Goal: Transaction & Acquisition: Purchase product/service

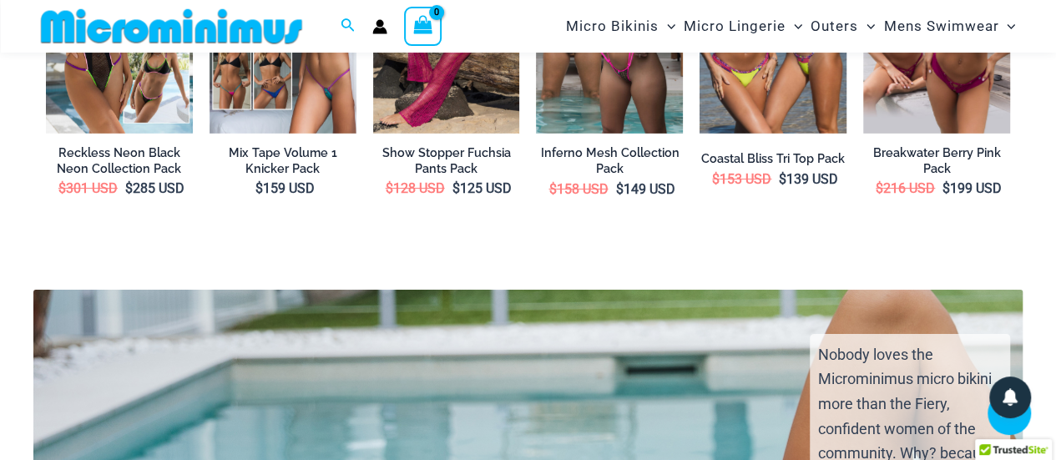
scroll to position [2655, 0]
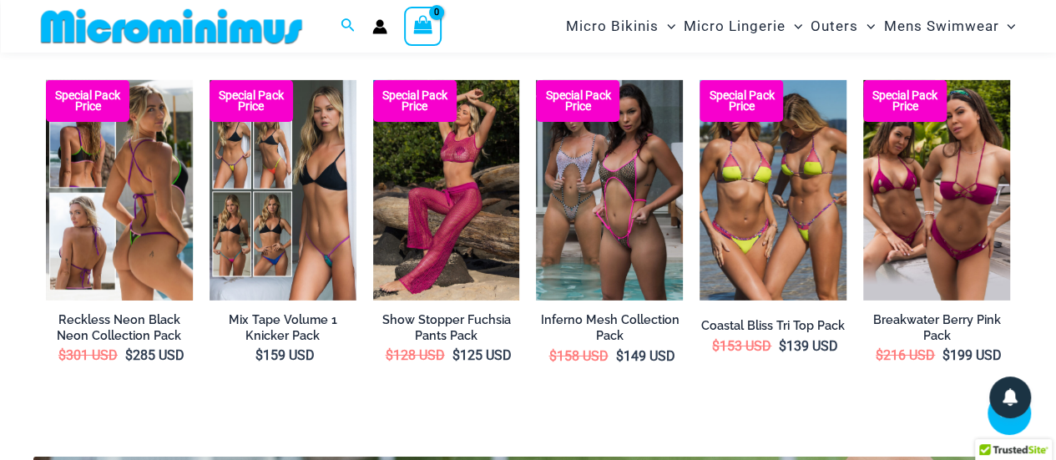
click at [97, 166] on img at bounding box center [119, 190] width 147 height 220
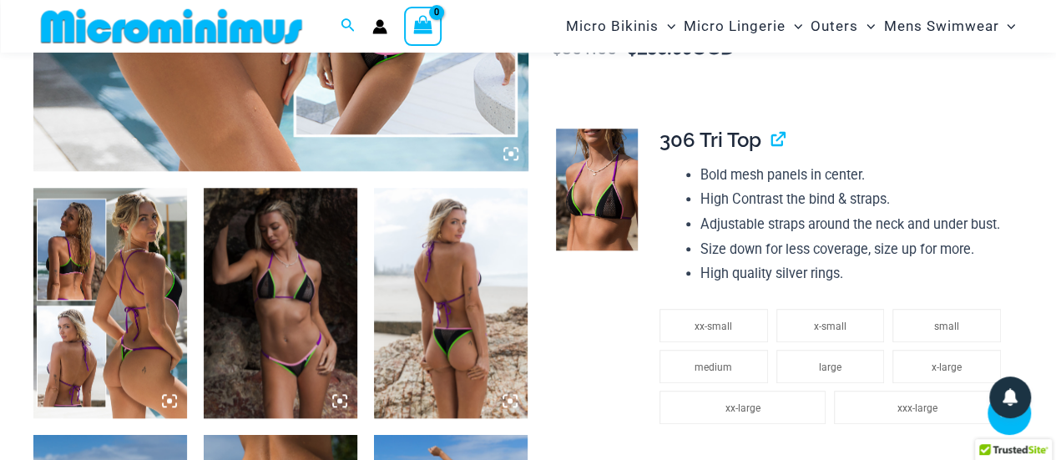
scroll to position [748, 0]
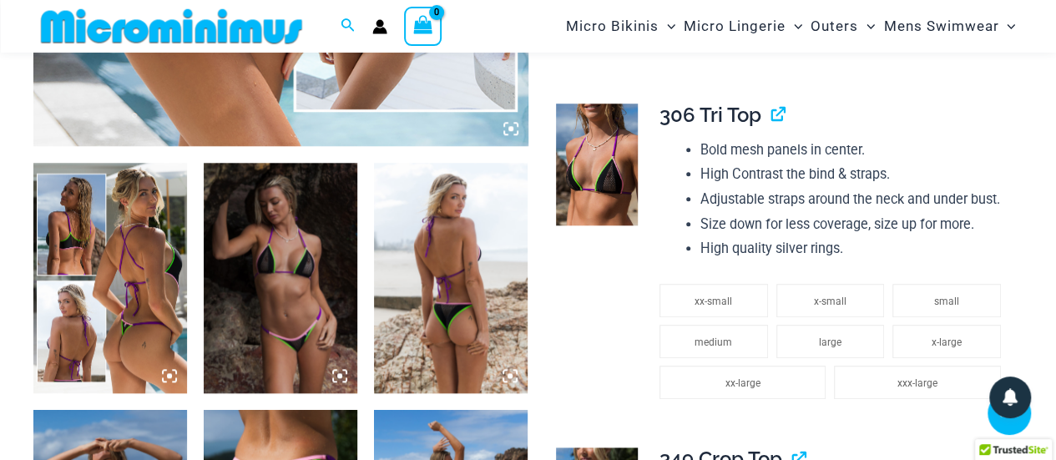
click at [117, 285] on img at bounding box center [110, 278] width 154 height 230
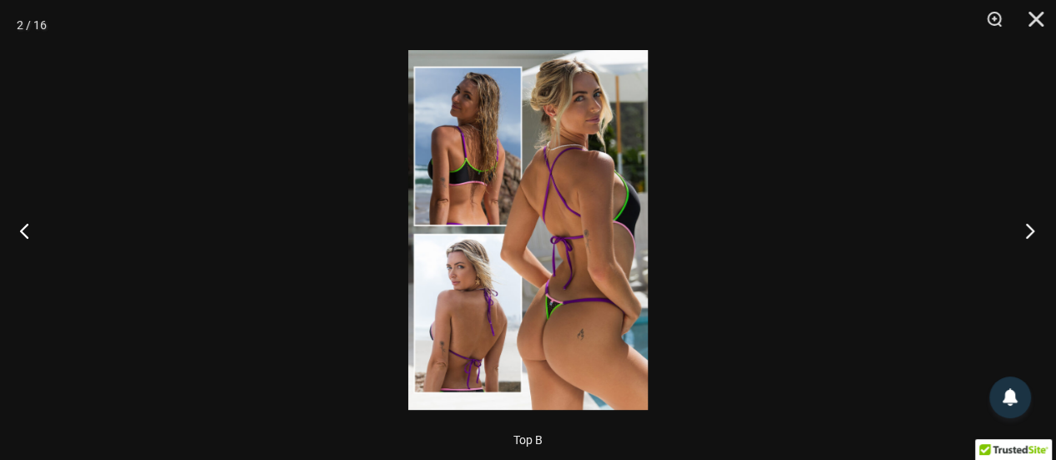
click at [1025, 228] on button "Next" at bounding box center [1024, 230] width 63 height 83
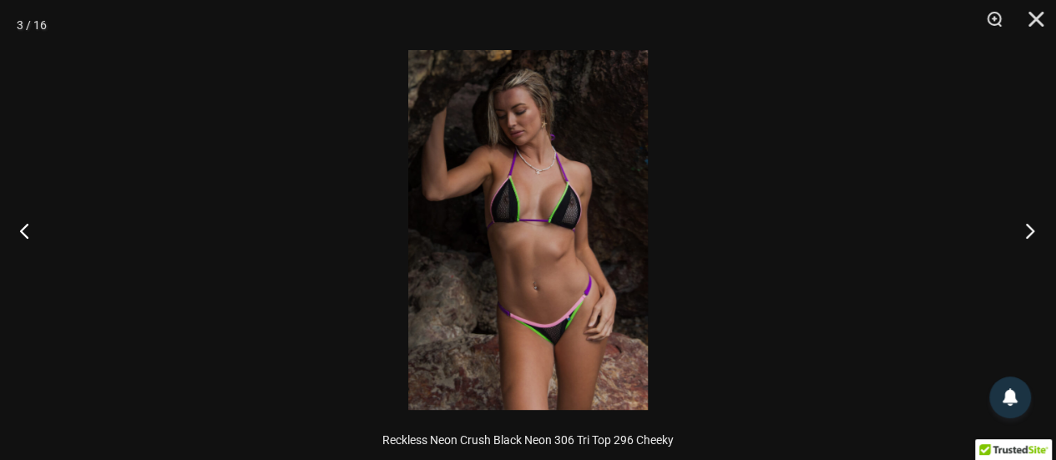
click at [1024, 228] on button "Next" at bounding box center [1024, 230] width 63 height 83
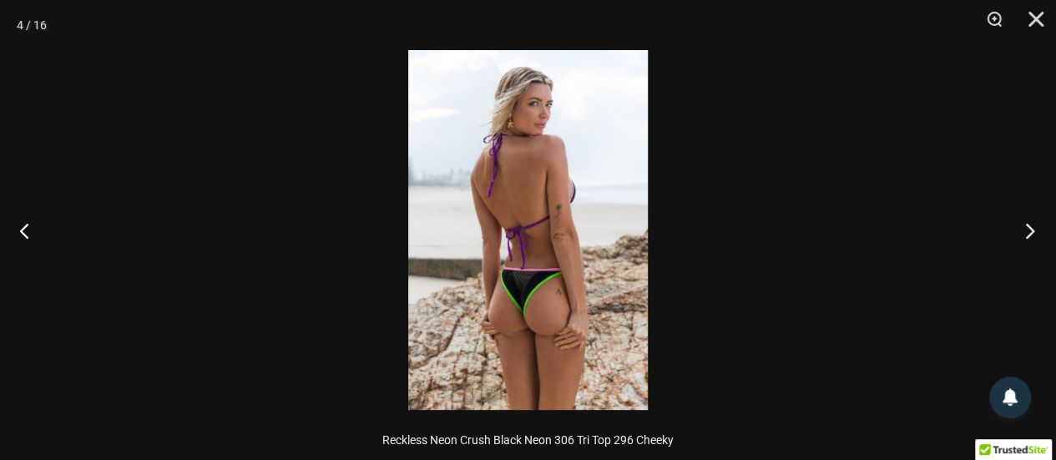
click at [1024, 228] on button "Next" at bounding box center [1024, 230] width 63 height 83
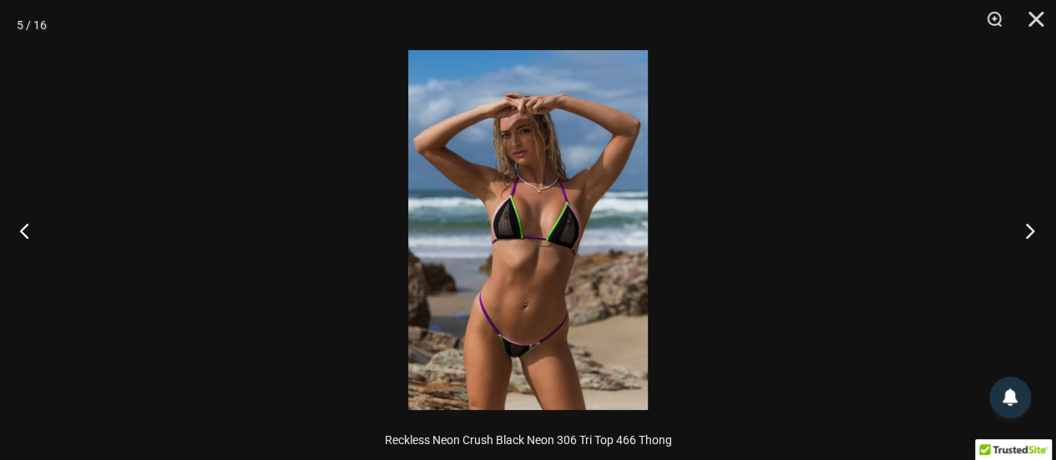
click at [1024, 227] on button "Next" at bounding box center [1024, 230] width 63 height 83
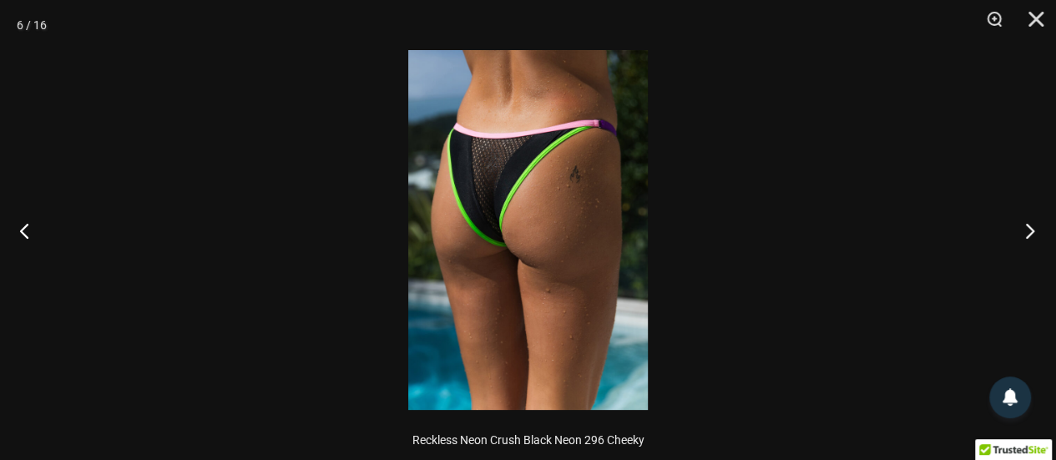
click at [1024, 227] on button "Next" at bounding box center [1024, 230] width 63 height 83
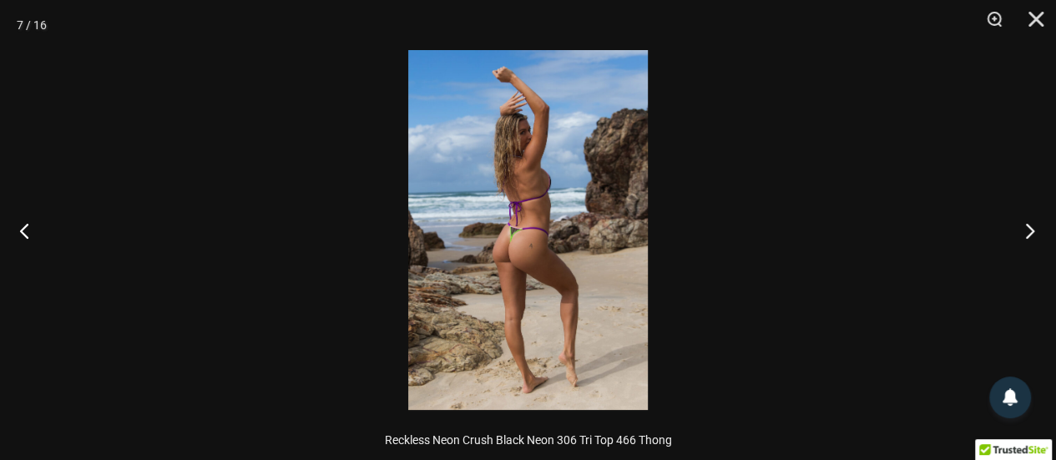
click at [1024, 227] on button "Next" at bounding box center [1024, 230] width 63 height 83
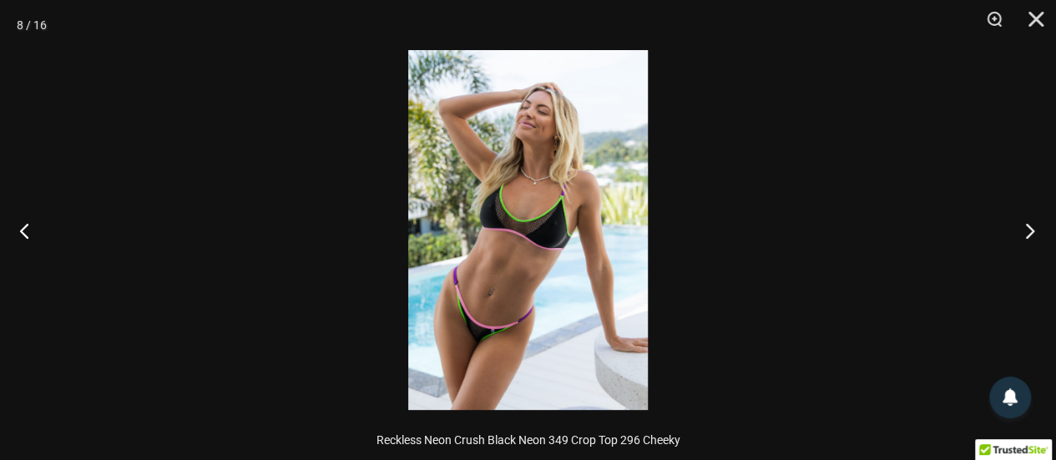
click at [1024, 227] on button "Next" at bounding box center [1024, 230] width 63 height 83
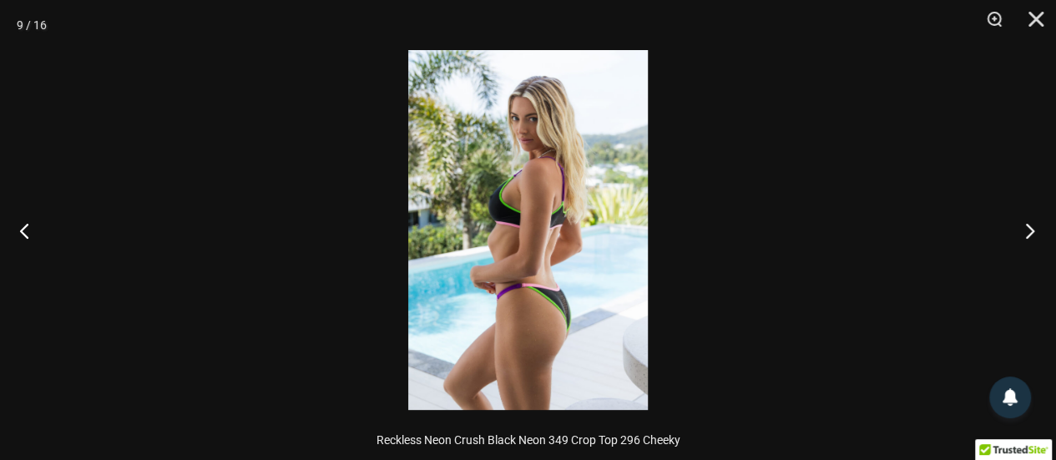
click at [1025, 226] on button "Next" at bounding box center [1024, 230] width 63 height 83
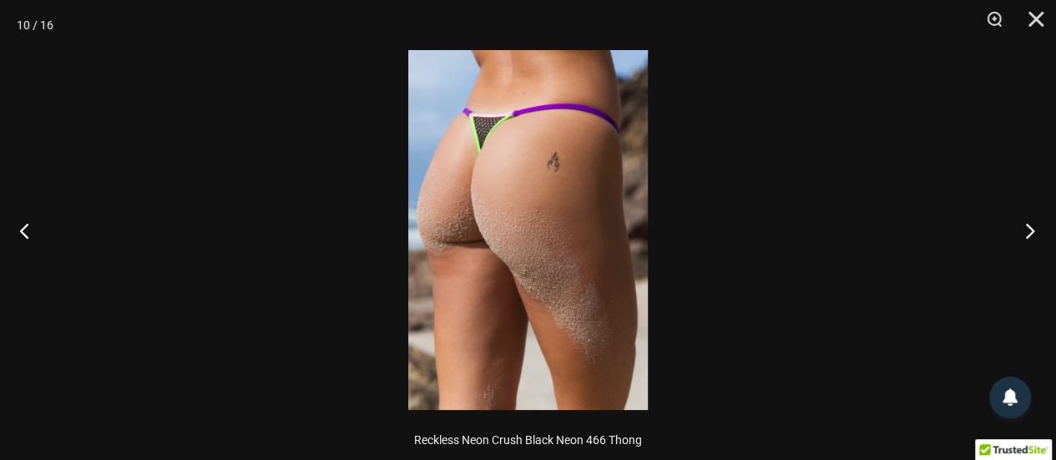
click at [1025, 226] on button "Next" at bounding box center [1024, 230] width 63 height 83
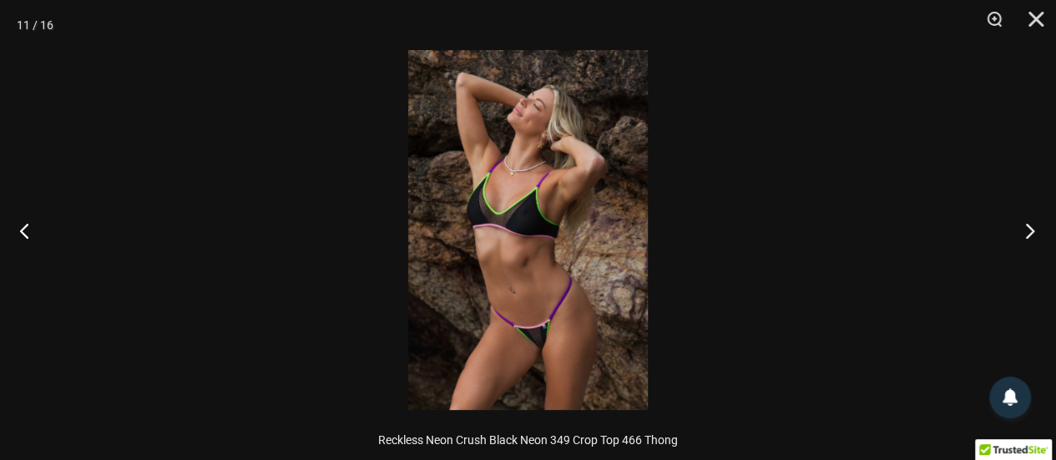
click at [1025, 226] on button "Next" at bounding box center [1024, 230] width 63 height 83
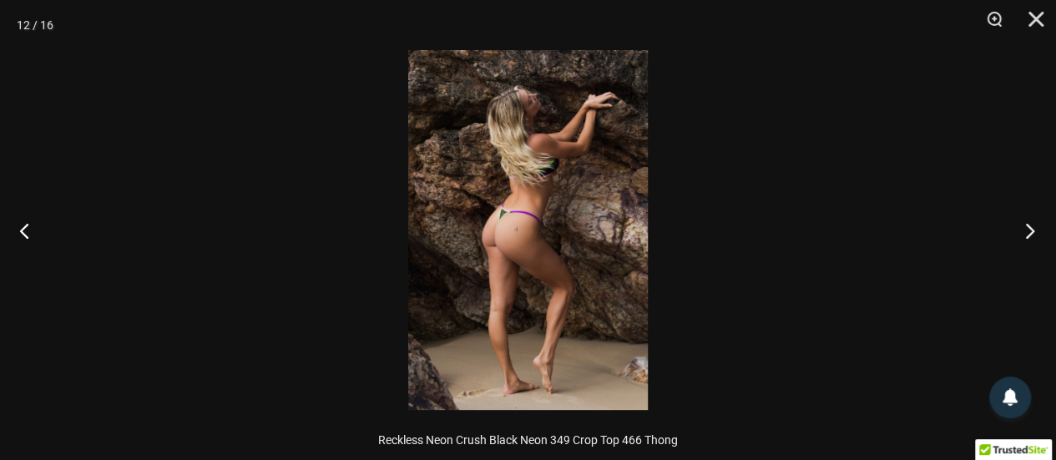
click at [1025, 226] on button "Next" at bounding box center [1024, 230] width 63 height 83
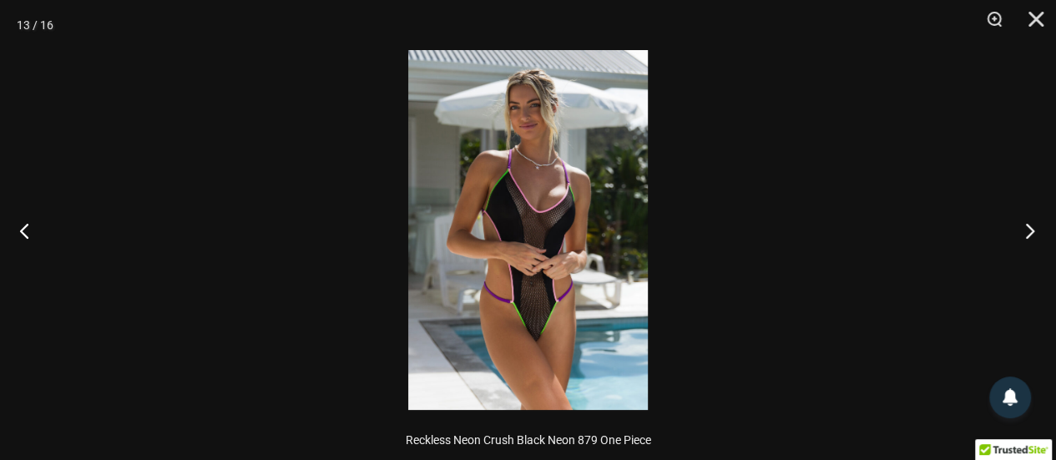
click at [1025, 227] on button "Next" at bounding box center [1024, 230] width 63 height 83
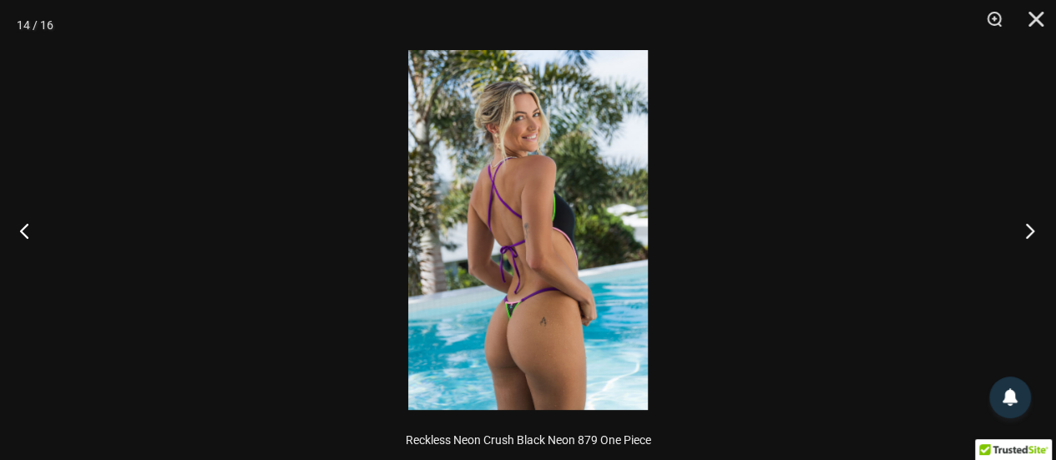
click at [1025, 227] on button "Next" at bounding box center [1024, 230] width 63 height 83
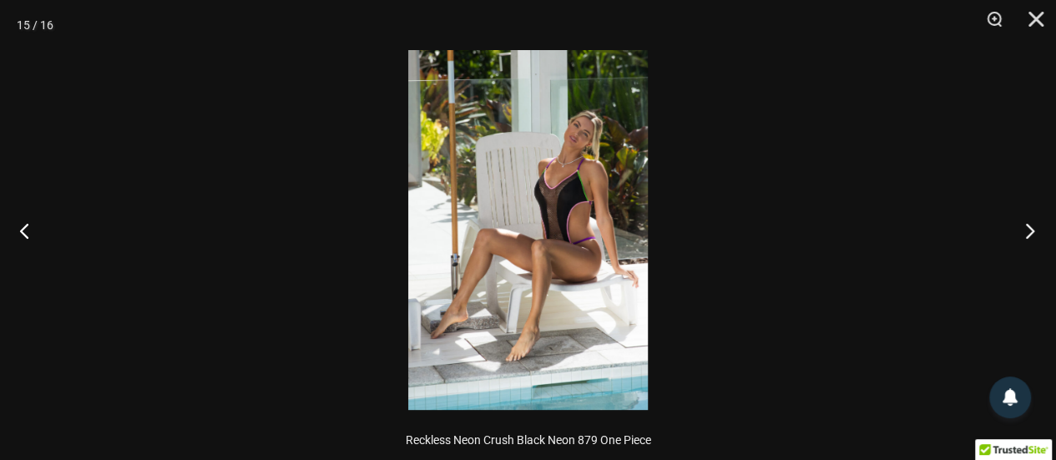
click at [1025, 228] on button "Next" at bounding box center [1024, 230] width 63 height 83
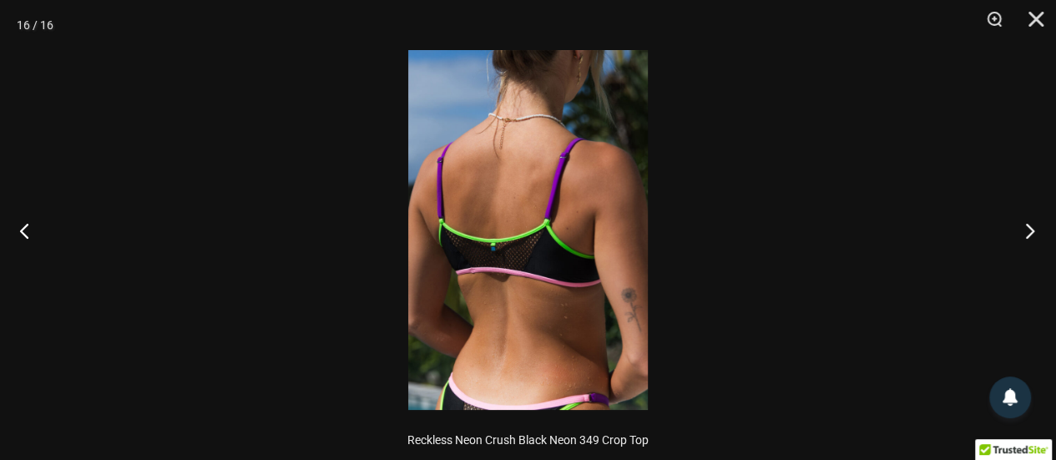
click at [1025, 228] on button "Next" at bounding box center [1024, 230] width 63 height 83
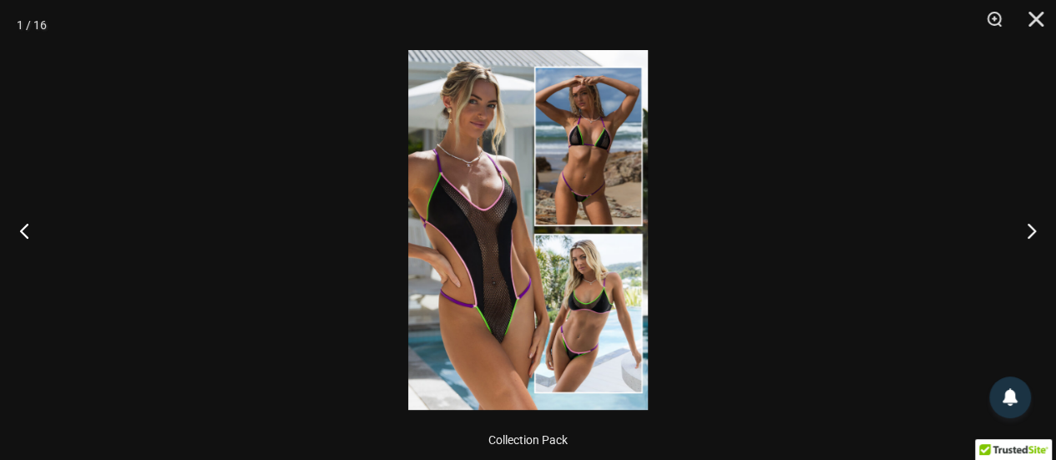
click at [499, 330] on img at bounding box center [527, 230] width 239 height 360
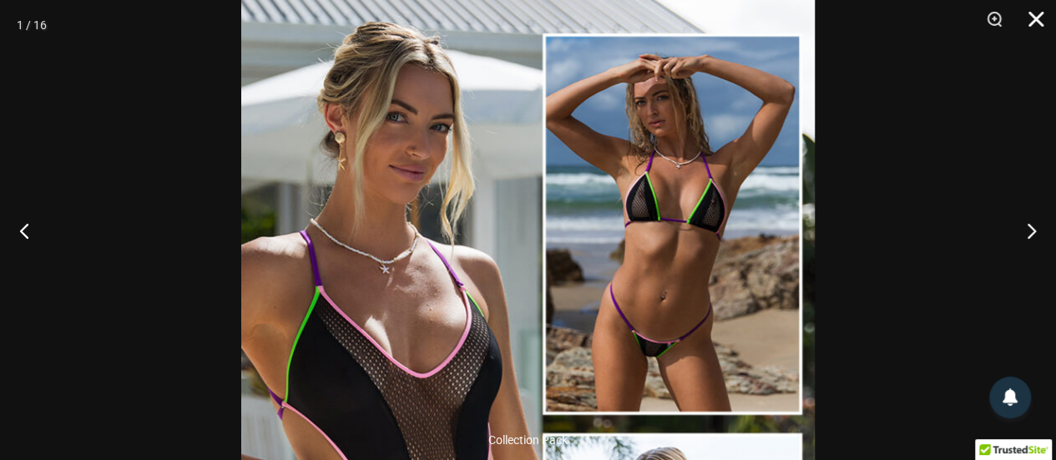
click at [1040, 18] on button "Close" at bounding box center [1030, 25] width 42 height 50
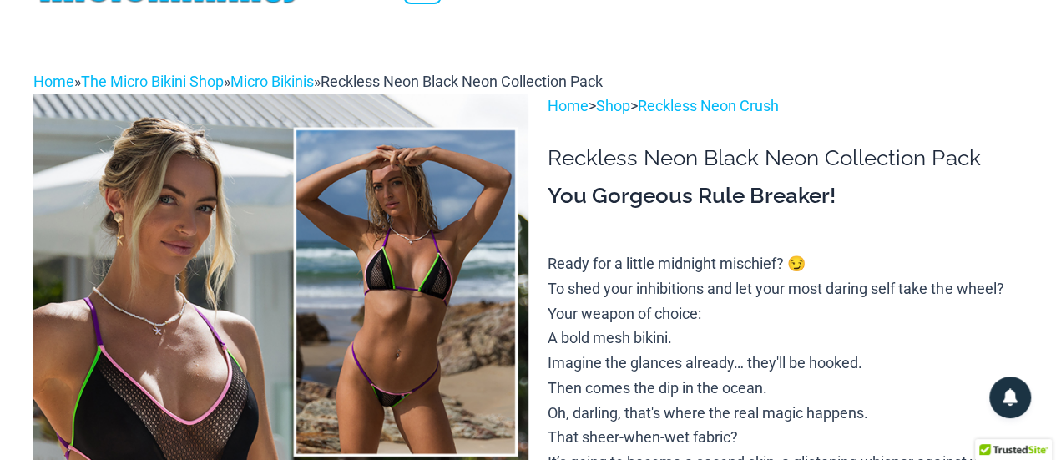
scroll to position [0, 0]
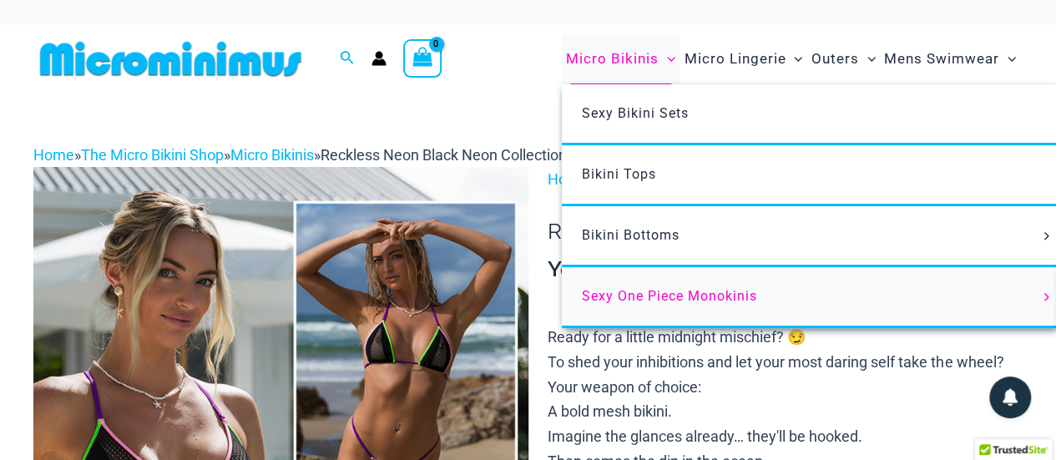
click at [671, 290] on span "Sexy One Piece Monokinis" at bounding box center [669, 296] width 175 height 16
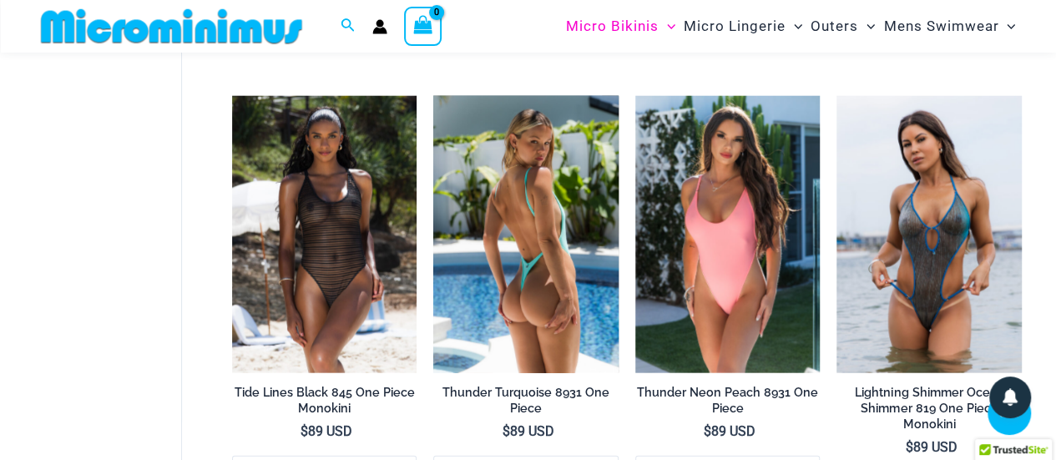
scroll to position [1819, 0]
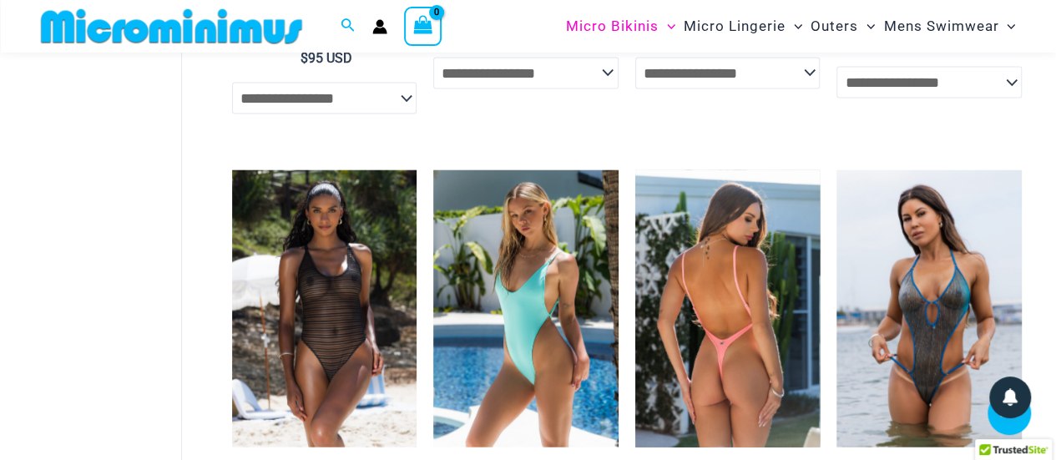
click at [715, 343] on img at bounding box center [727, 308] width 185 height 277
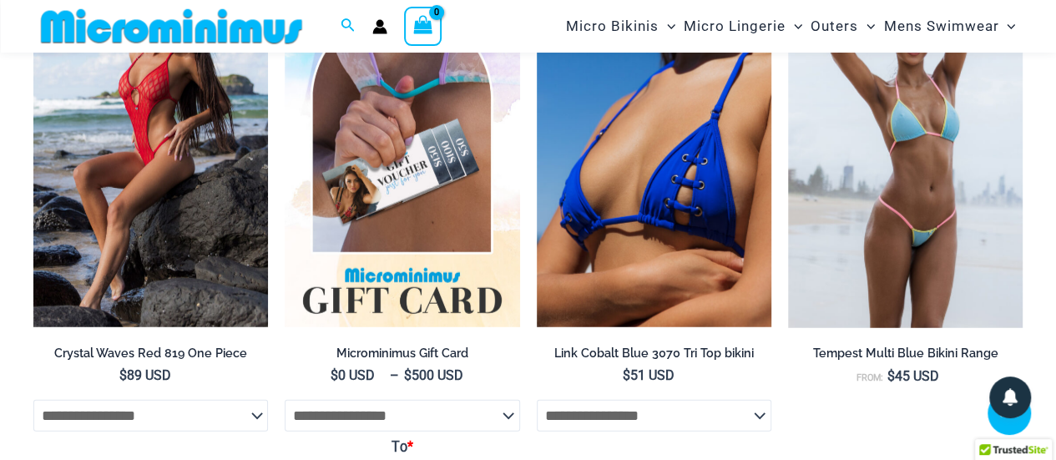
scroll to position [2155, 0]
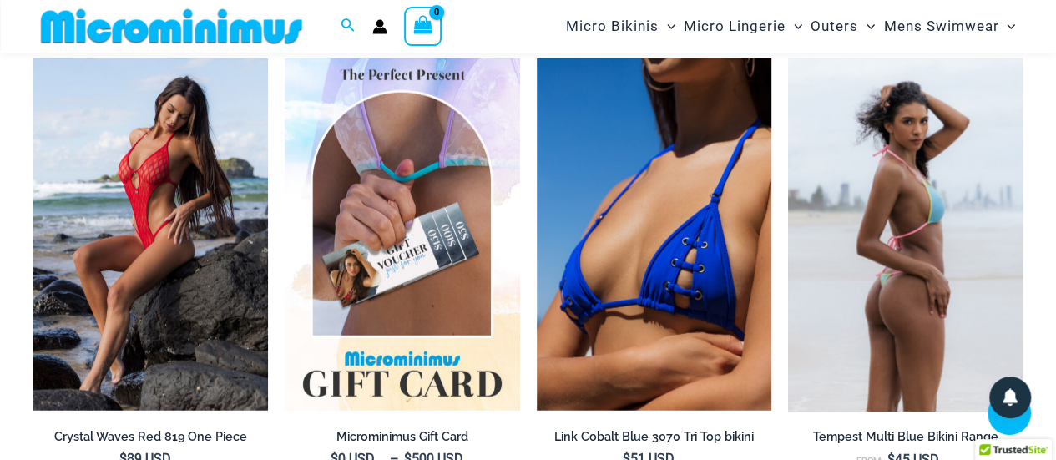
click at [921, 314] on img at bounding box center [905, 234] width 234 height 352
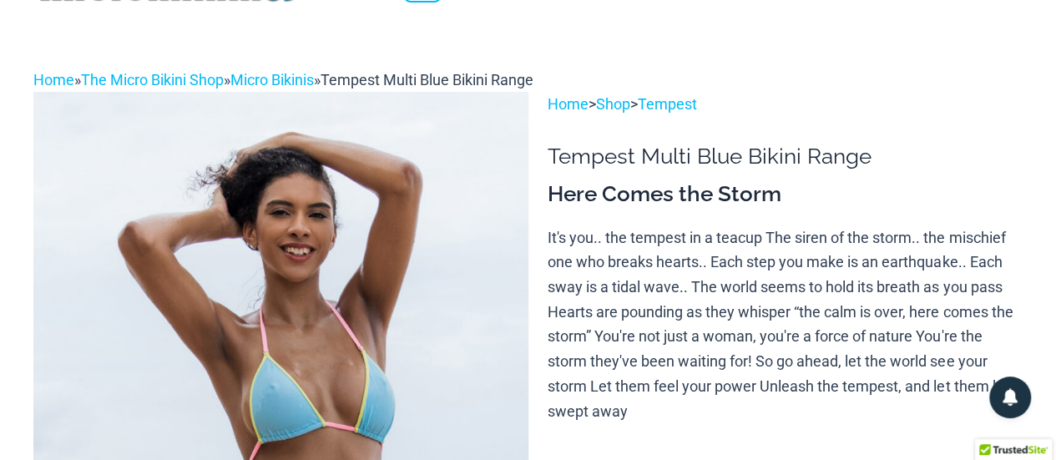
scroll to position [74, 0]
